Goal: Transaction & Acquisition: Register for event/course

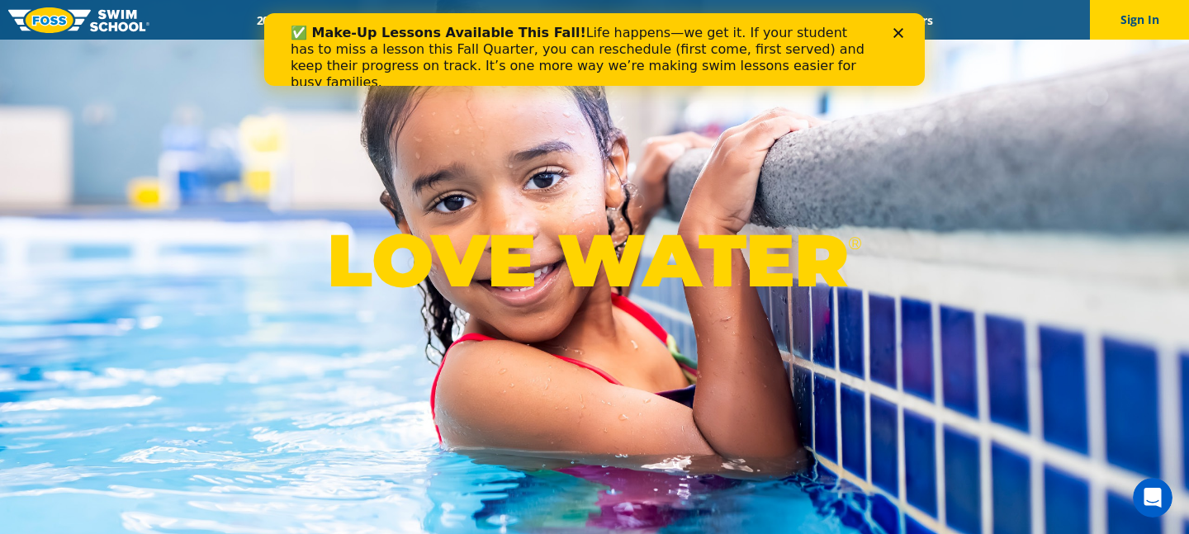
click at [896, 31] on icon "Close" at bounding box center [898, 33] width 10 height 10
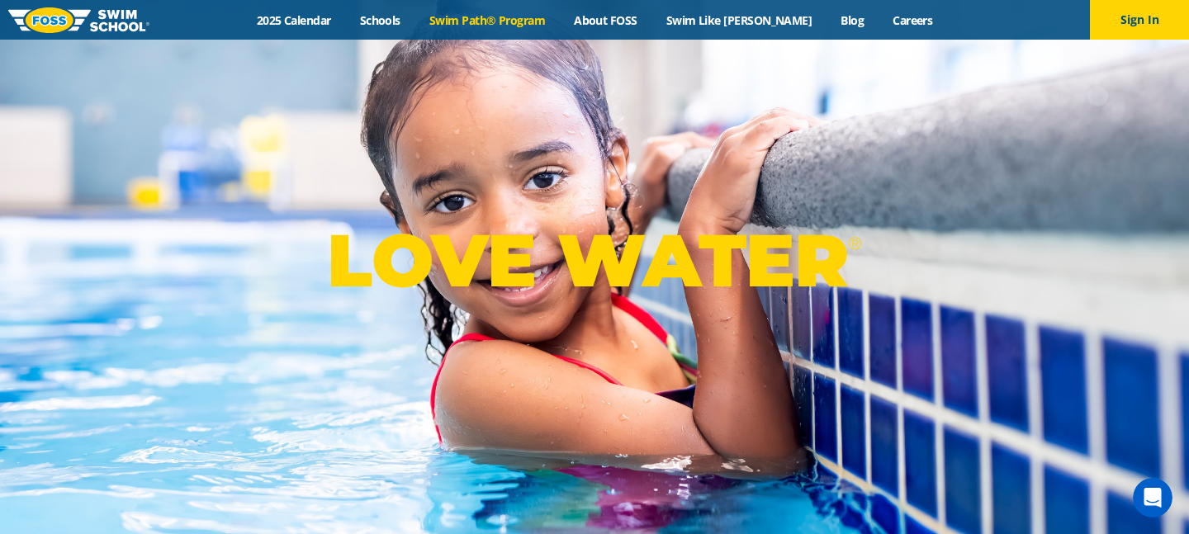
click at [553, 12] on link "Swim Path® Program" at bounding box center [486, 20] width 144 height 16
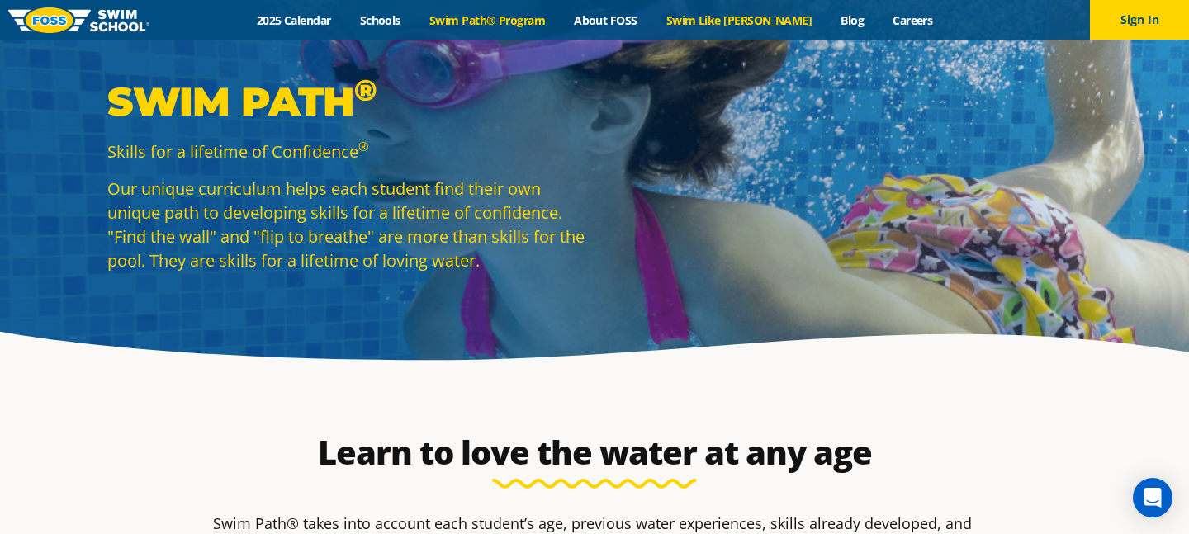
click at [718, 23] on link "Swim Like [PERSON_NAME]" at bounding box center [738, 20] width 175 height 16
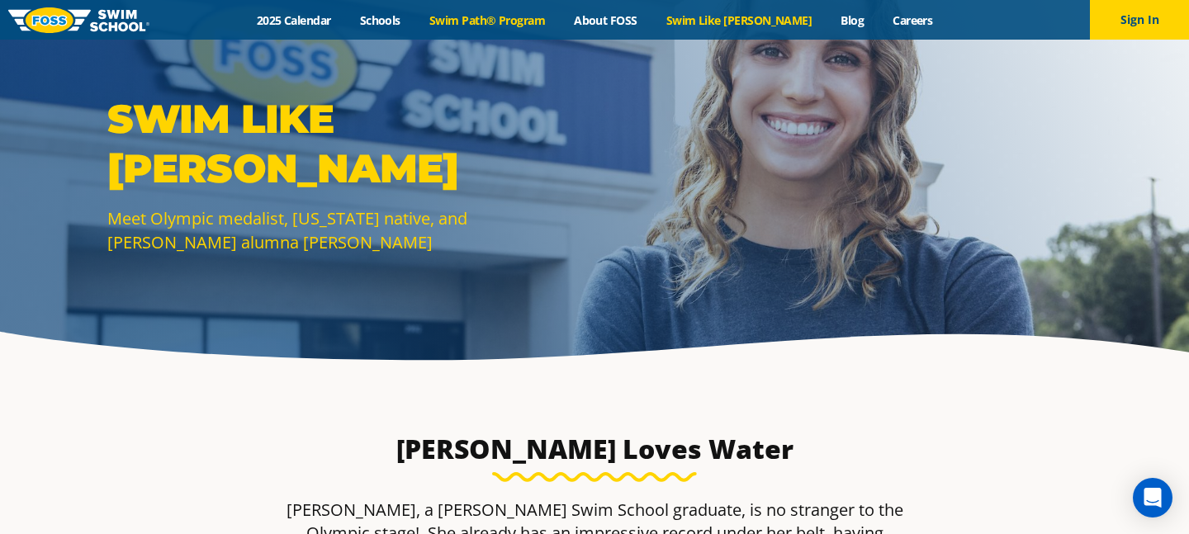
click at [496, 23] on link "Swim Path® Program" at bounding box center [486, 20] width 144 height 16
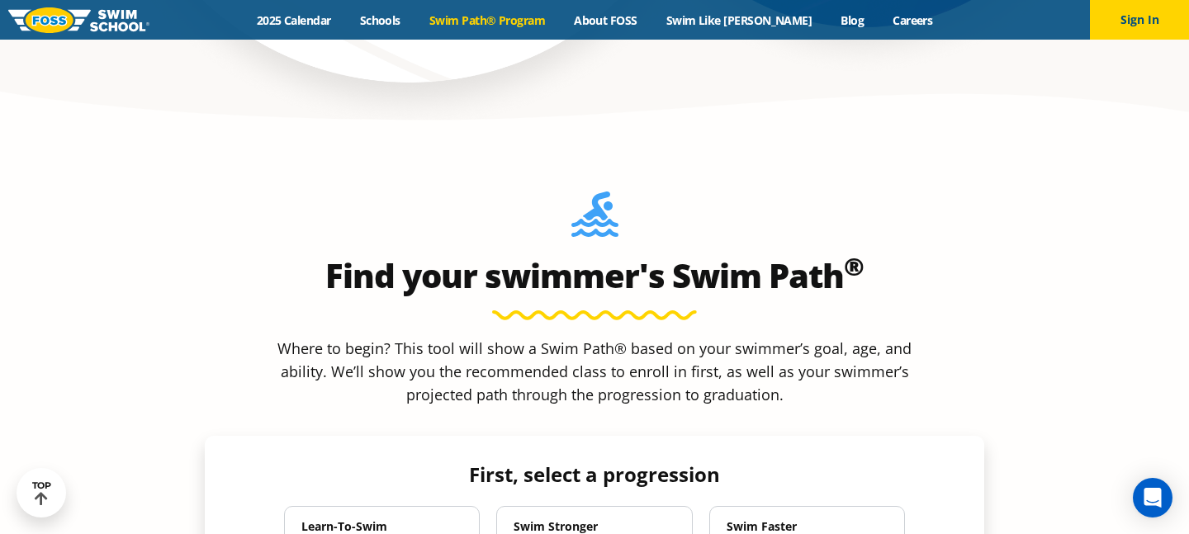
scroll to position [1484, 0]
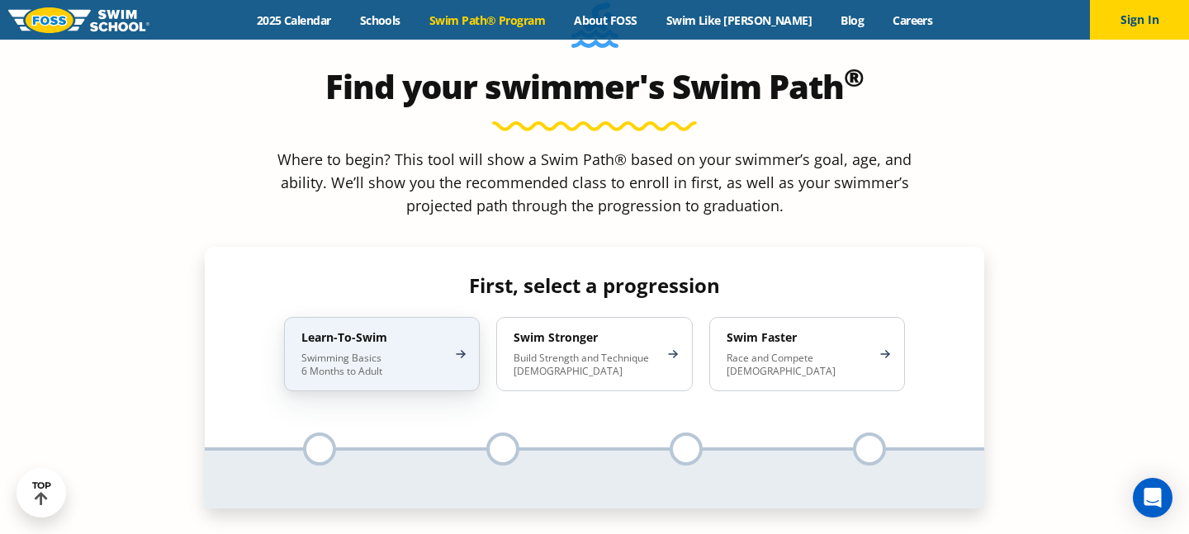
click at [400, 352] on p "Swimming Basics 6 Months to Adult" at bounding box center [373, 365] width 144 height 26
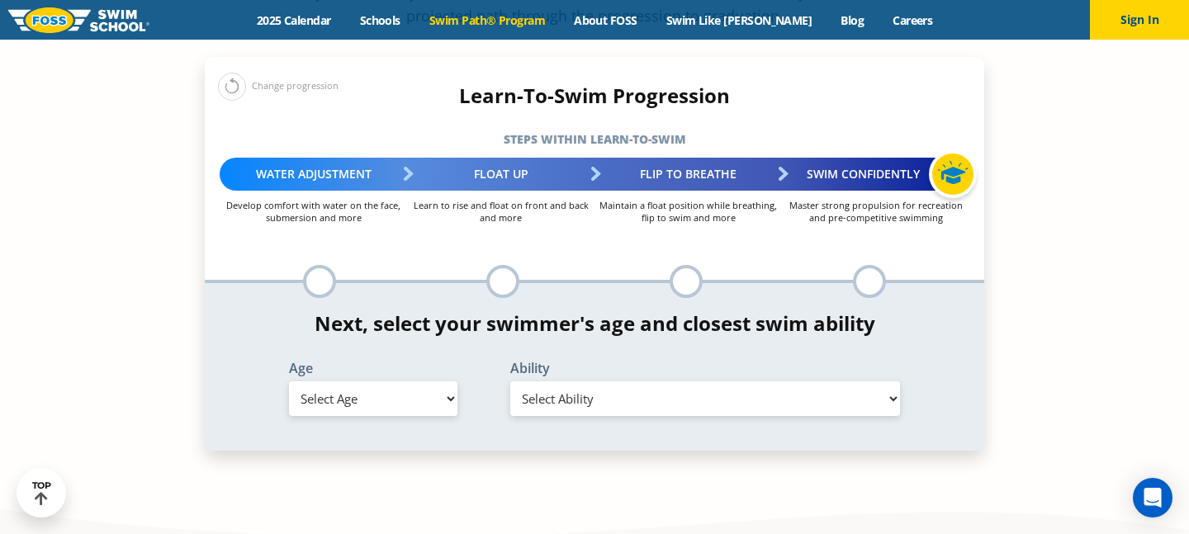
scroll to position [1675, 0]
click at [393, 380] on select "Select Age 6 months - 1 year 1 year 2 years 3 years 4 years 5 years 6 years 7 y…" at bounding box center [373, 397] width 168 height 35
select select "6-months---1-year"
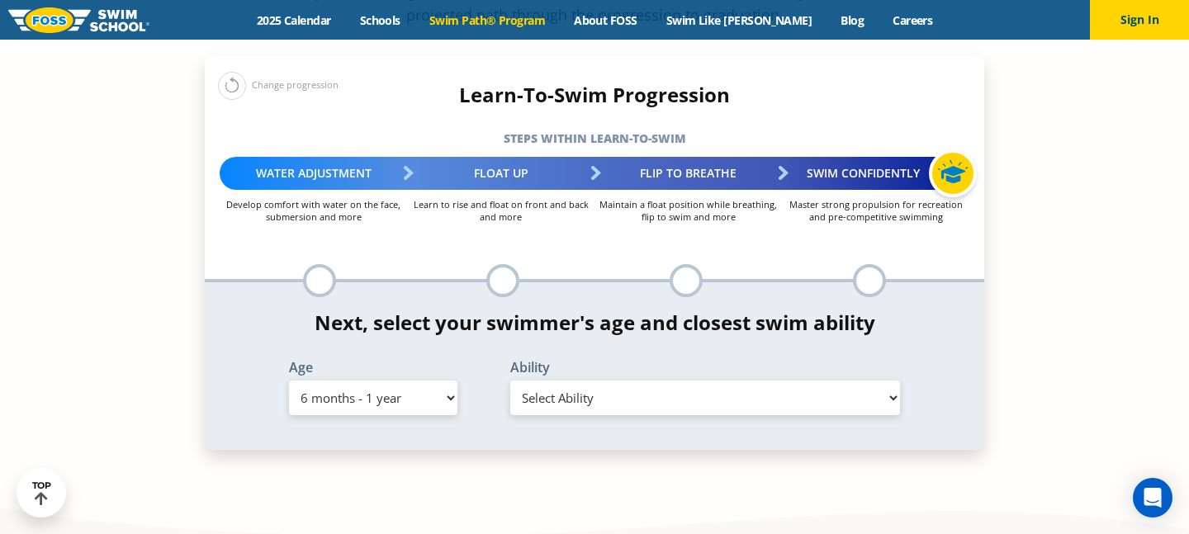
click at [586, 380] on select "Select Ability First in-water experience Comfortable with water poured over the…" at bounding box center [705, 397] width 390 height 35
select select "6-months---1-year-first-in-water-experience"
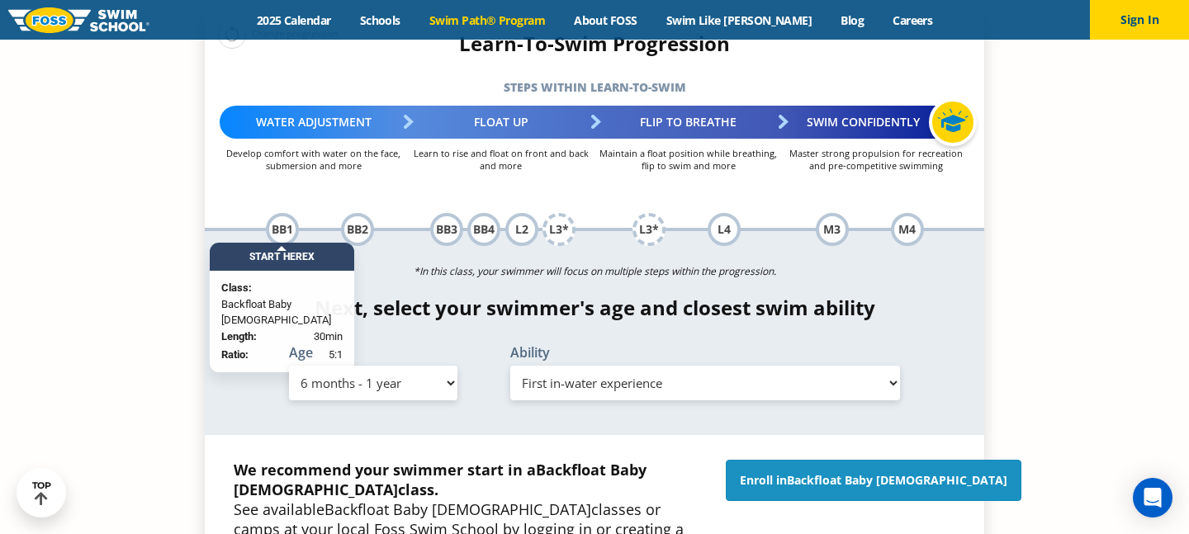
scroll to position [1728, 0]
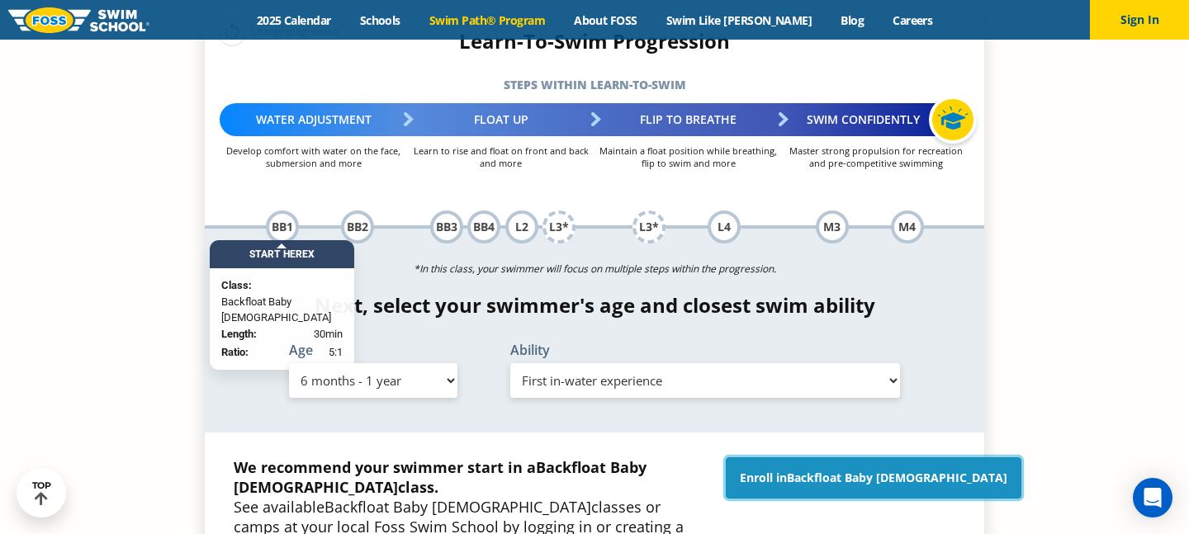
click at [815, 457] on link "Enroll in Backfloat Baby 1" at bounding box center [873, 477] width 295 height 41
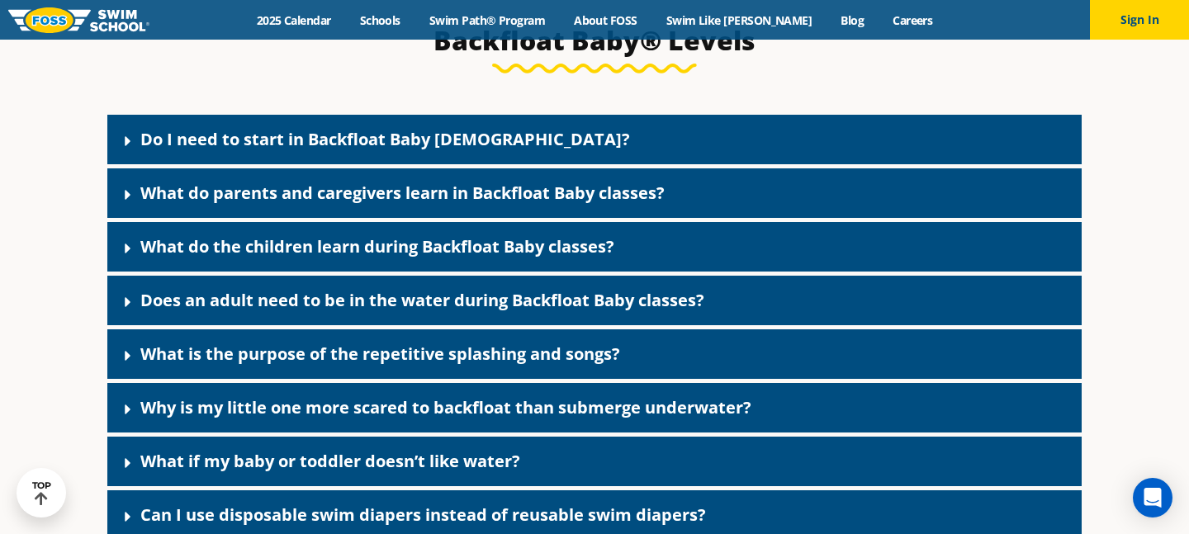
click at [258, 149] on link "Do I need to start in Backfloat Baby 1?" at bounding box center [384, 139] width 489 height 22
